Goal: Check status: Verify the current state of an ongoing process or item

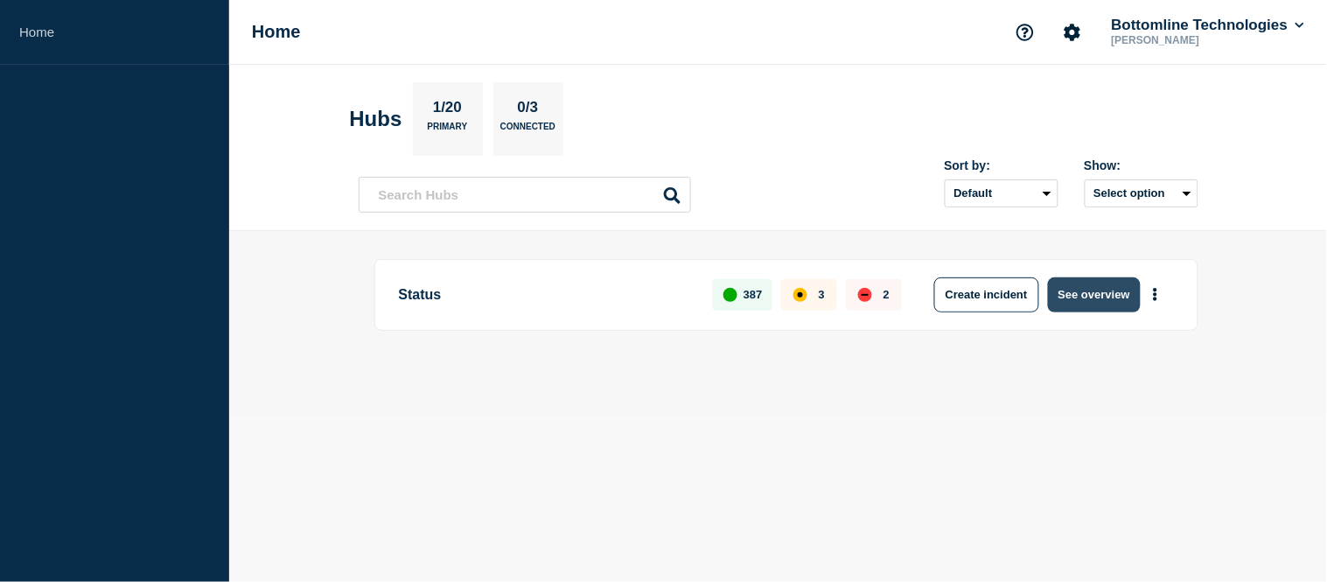
click at [1099, 301] on button "See overview" at bounding box center [1094, 294] width 93 height 35
click at [1093, 303] on button "See overview" at bounding box center [1094, 294] width 93 height 35
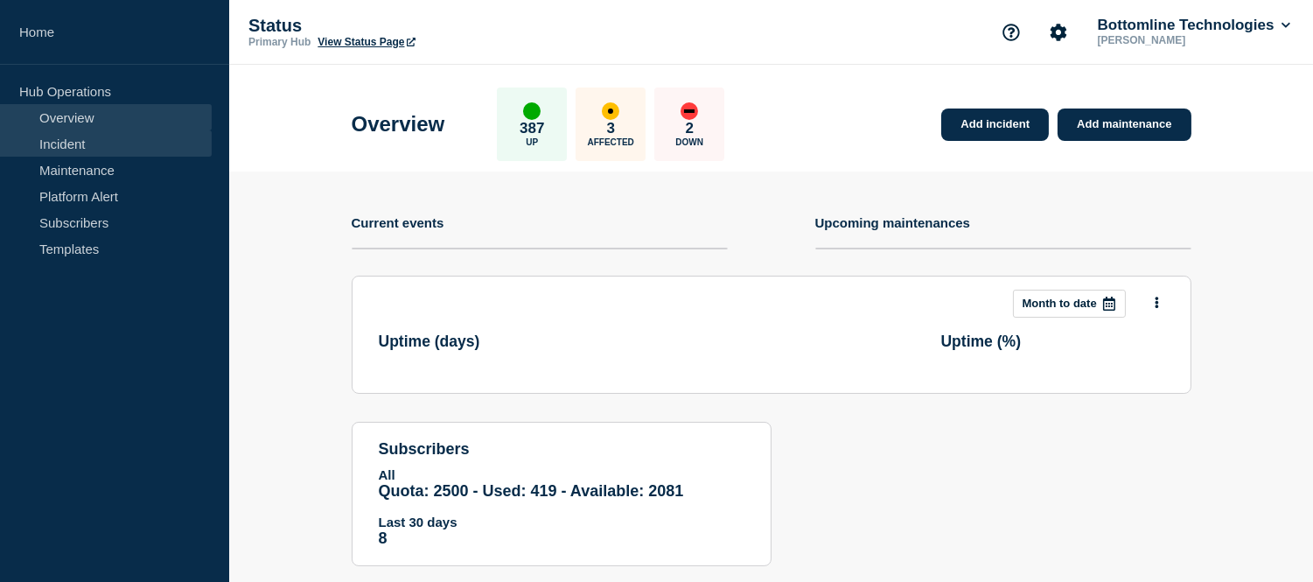
click at [91, 138] on link "Incident" at bounding box center [106, 143] width 212 height 26
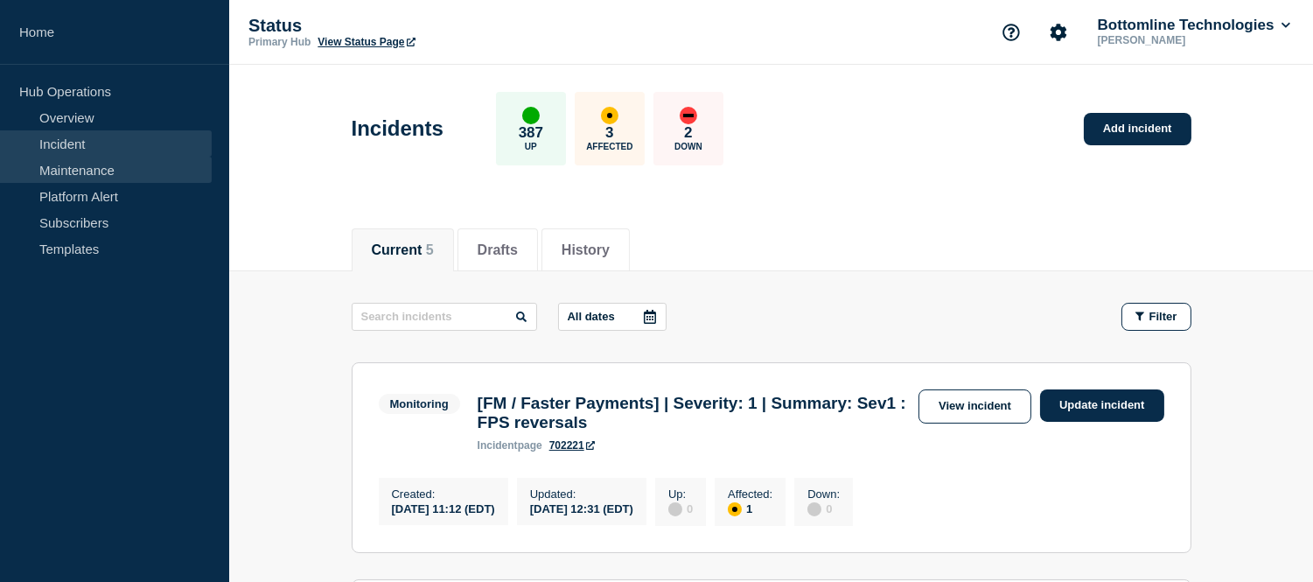
click at [66, 158] on link "Maintenance" at bounding box center [106, 170] width 212 height 26
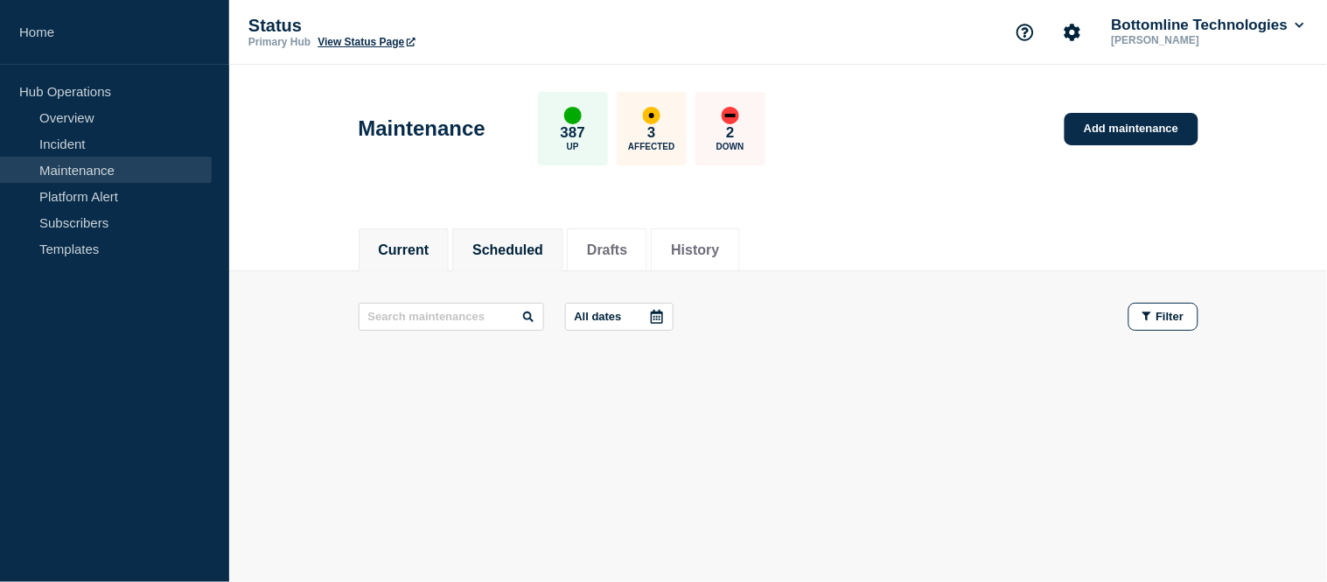
click at [532, 242] on button "Scheduled" at bounding box center [507, 250] width 71 height 16
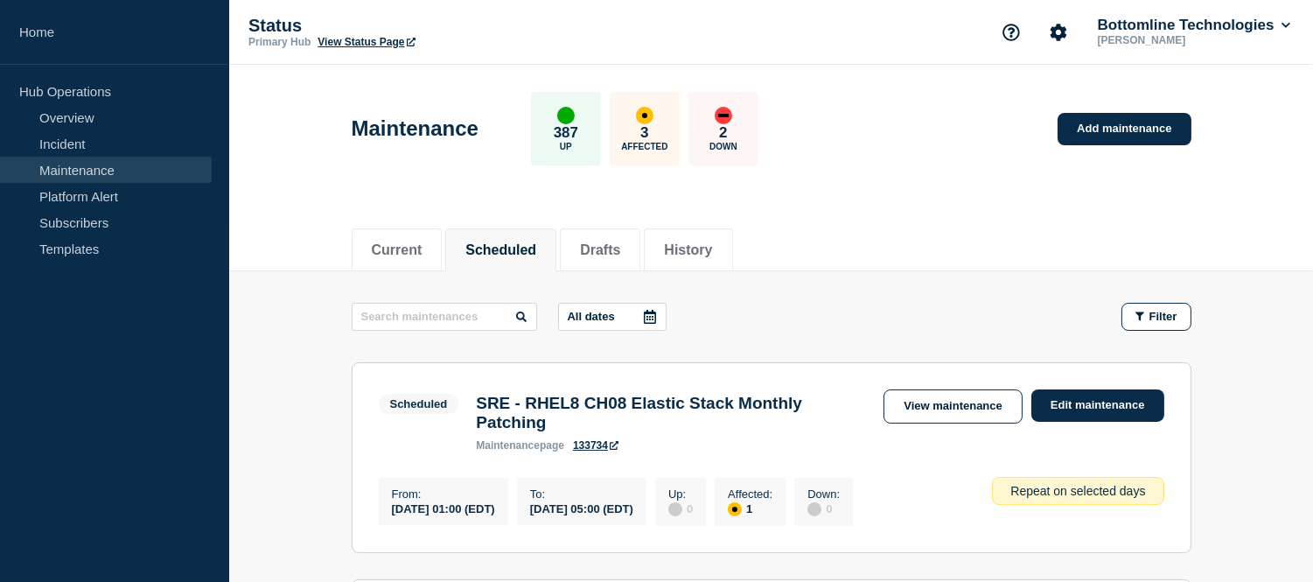
click at [657, 310] on icon at bounding box center [650, 317] width 14 height 14
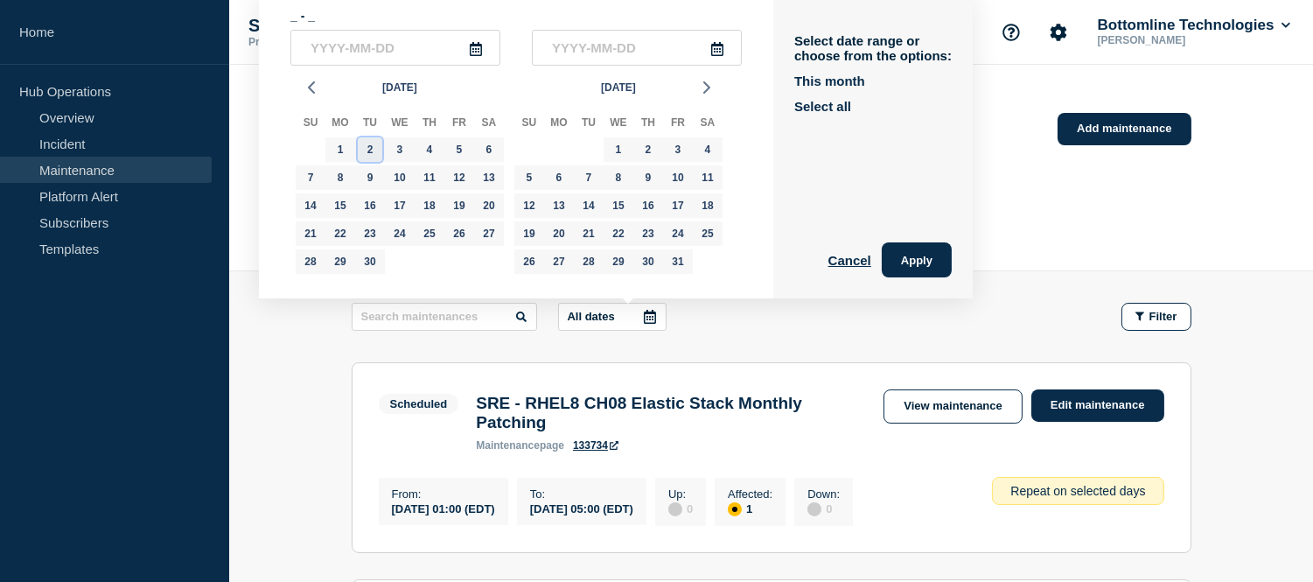
click at [377, 158] on div "2" at bounding box center [370, 149] width 24 height 24
type input "2025-09-02"
click at [372, 206] on div "16" at bounding box center [370, 205] width 24 height 24
type input "2025-09-16"
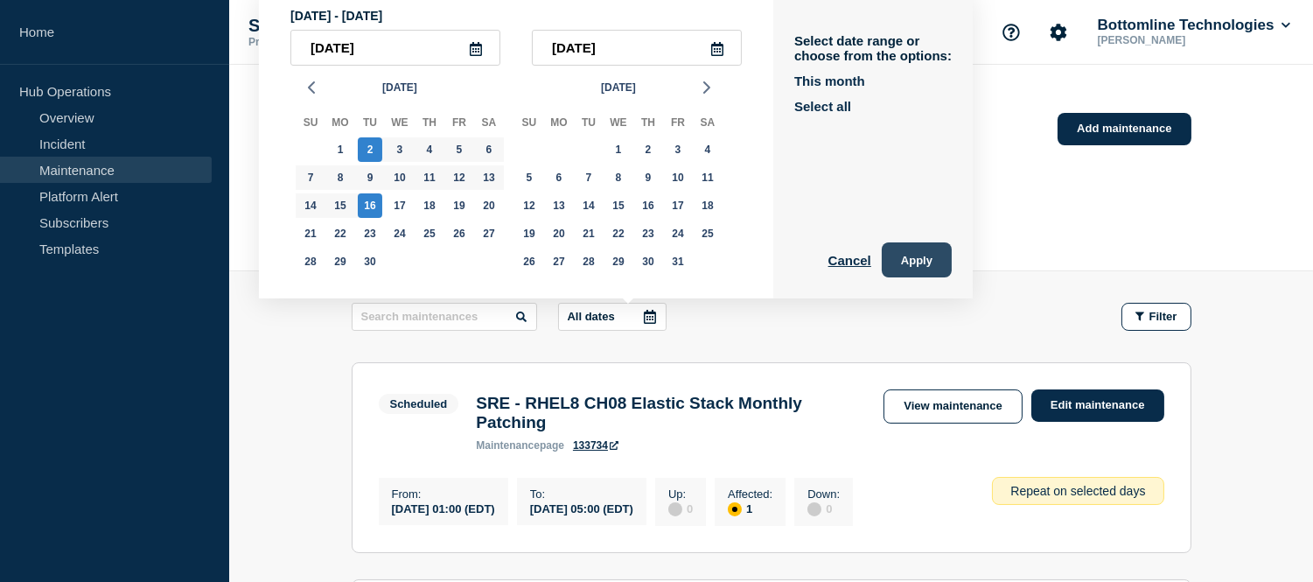
click at [932, 267] on button "Apply" at bounding box center [916, 259] width 70 height 35
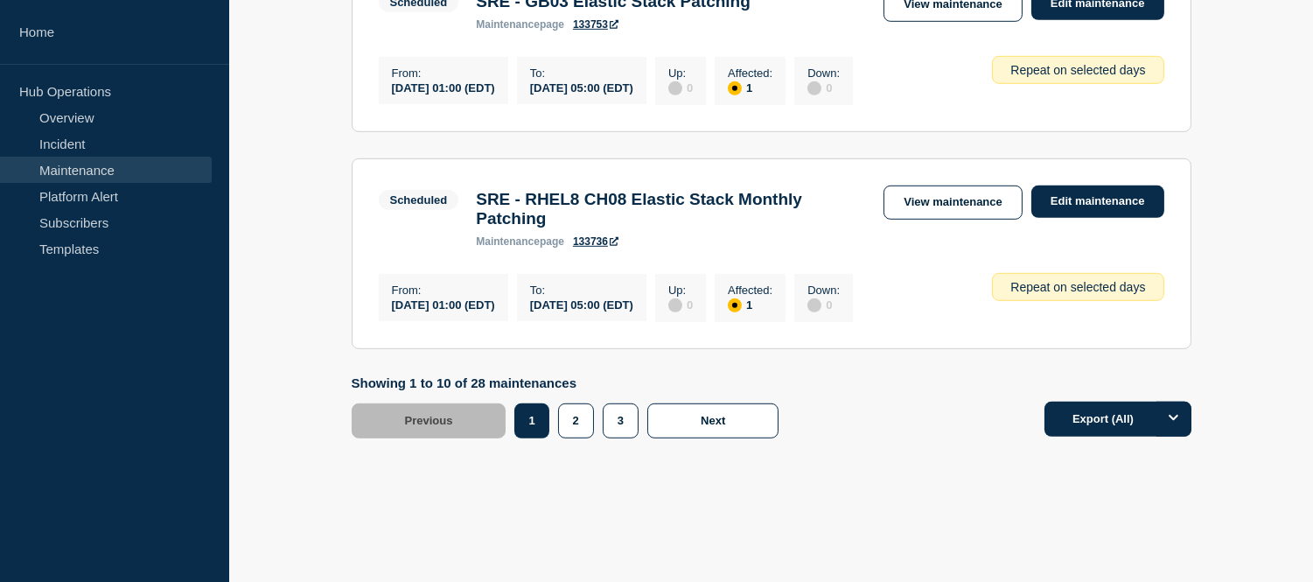
scroll to position [2219, 0]
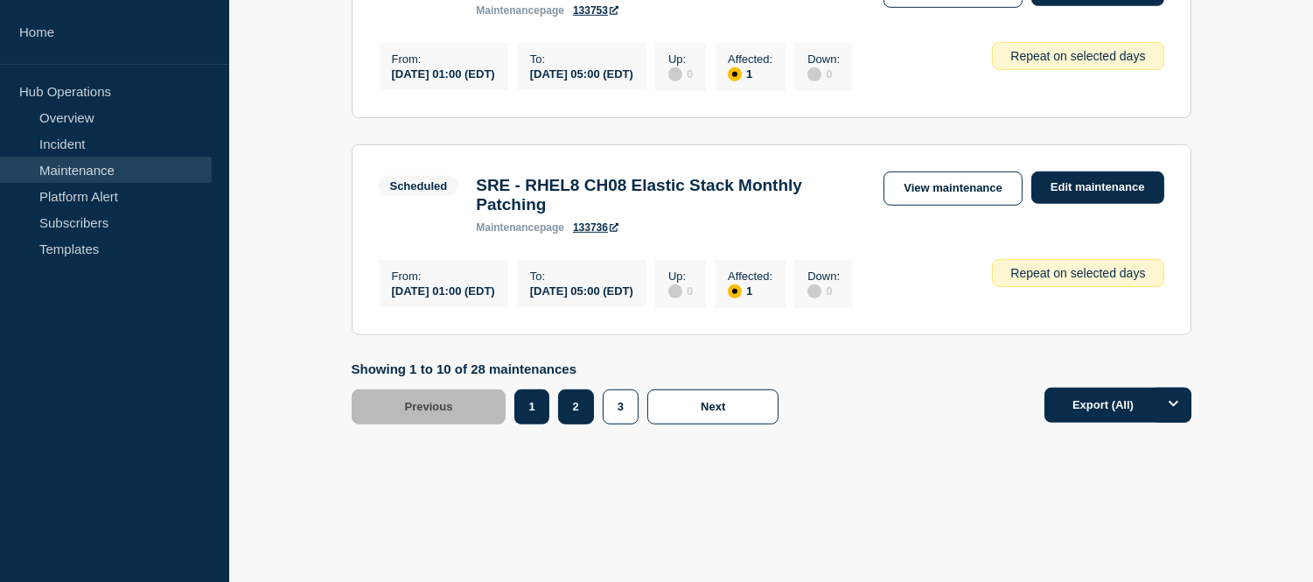
click at [574, 413] on button "2" at bounding box center [576, 406] width 36 height 35
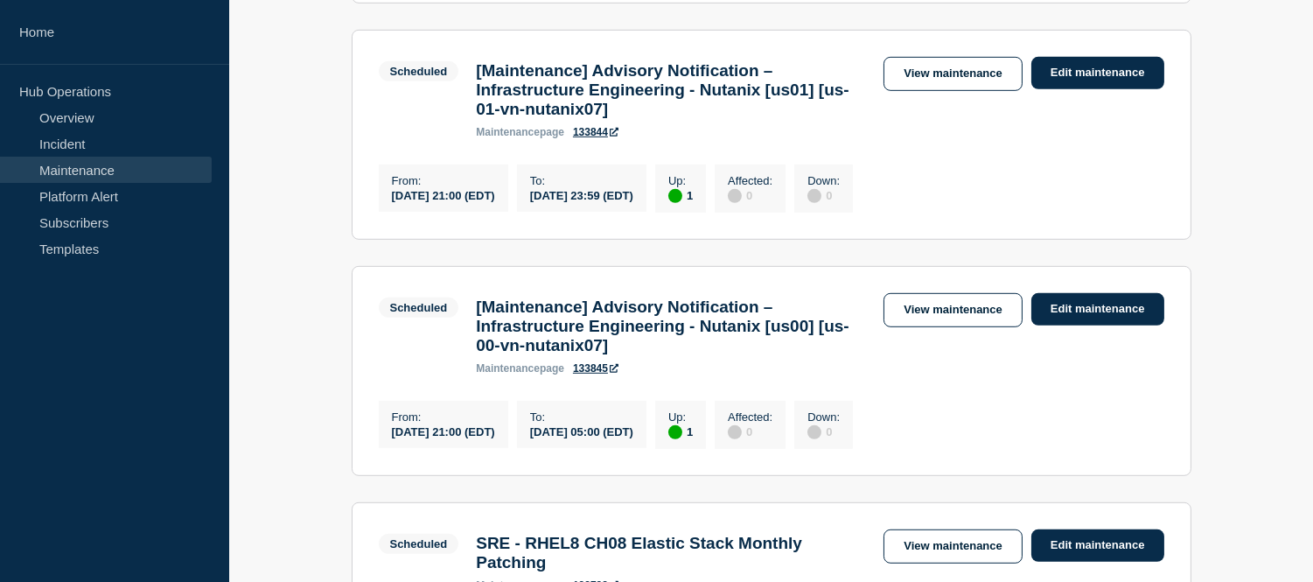
scroll to position [2316, 0]
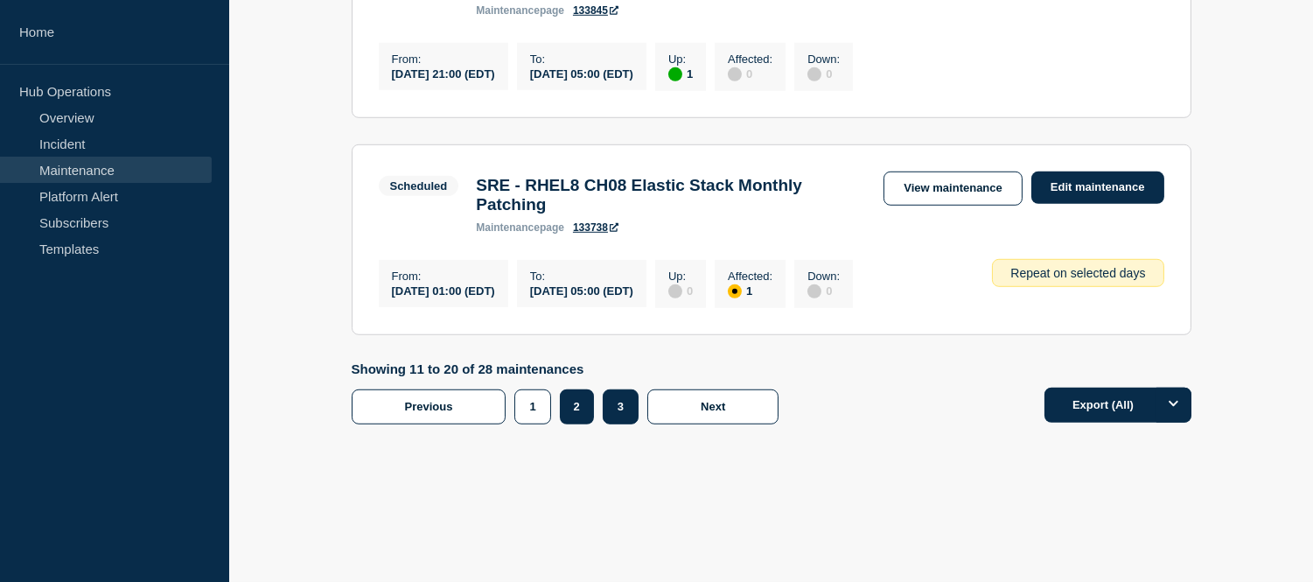
click at [612, 424] on button "3" at bounding box center [621, 406] width 36 height 35
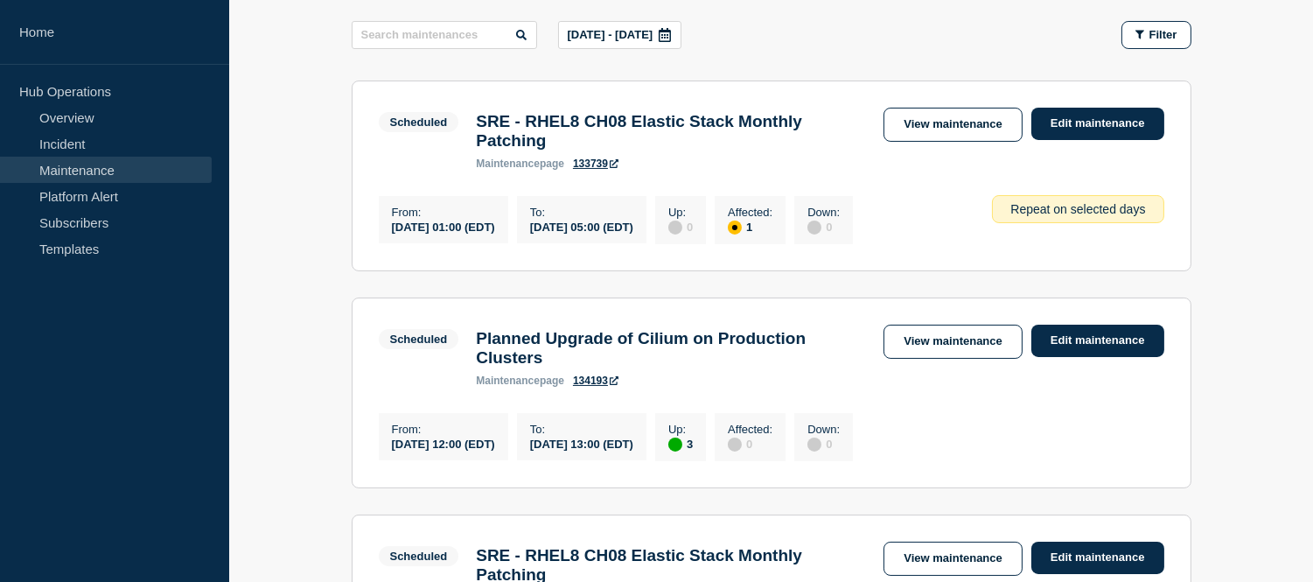
scroll to position [87, 0]
